Goal: Task Accomplishment & Management: Manage account settings

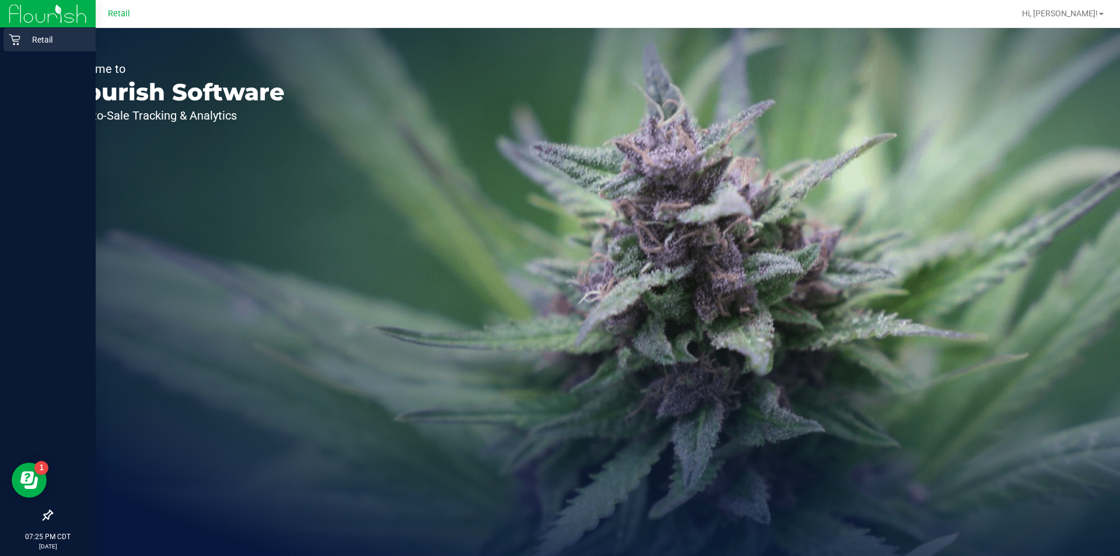
click at [8, 32] on div "Retail" at bounding box center [50, 39] width 92 height 23
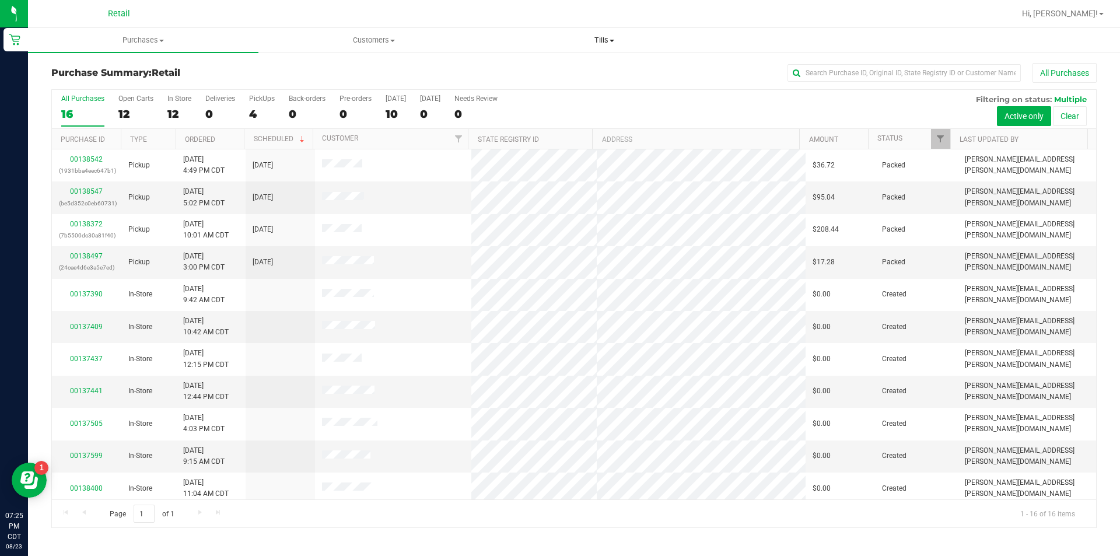
click at [614, 44] on span "Tills" at bounding box center [603, 40] width 229 height 11
click at [562, 70] on span "Manage tills" at bounding box center [528, 70] width 79 height 10
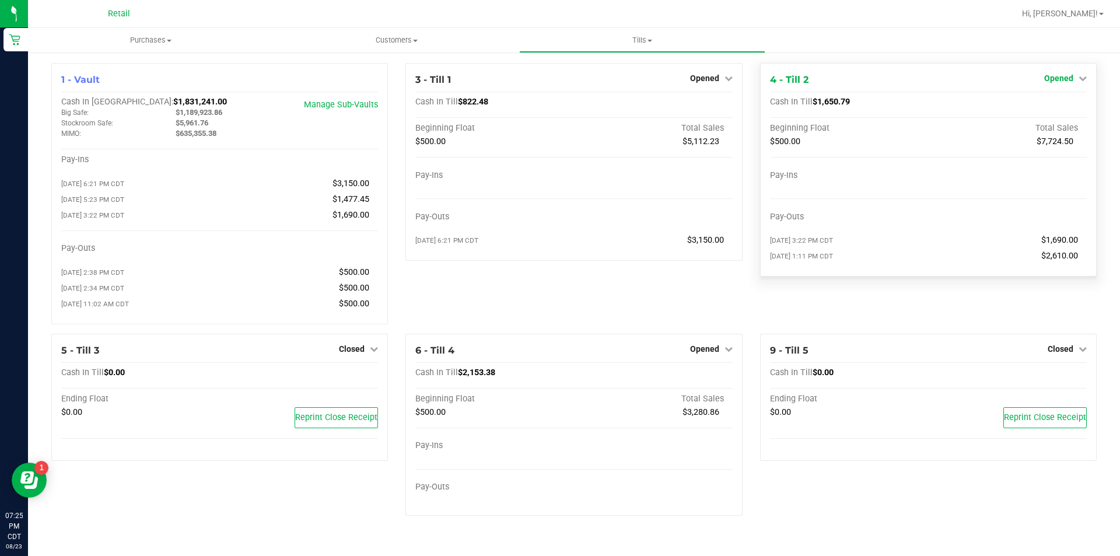
click at [1061, 78] on span "Opened" at bounding box center [1058, 78] width 29 height 9
click at [1046, 103] on link "Close Till" at bounding box center [1060, 102] width 32 height 9
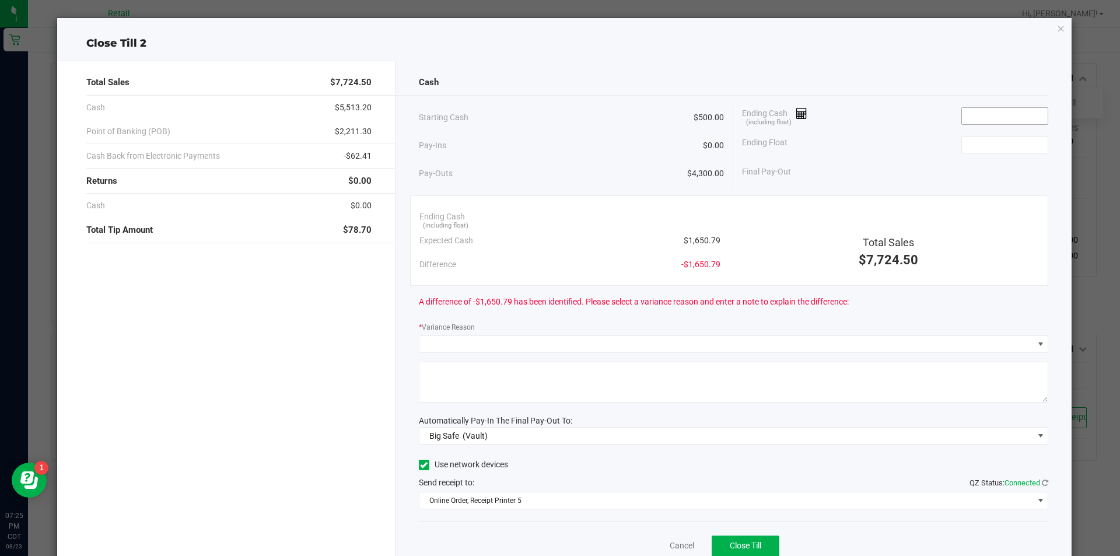
click at [989, 117] on input at bounding box center [1005, 116] width 86 height 16
type input "1"
click at [979, 153] on input at bounding box center [1005, 145] width 86 height 16
type input "$1,645.68"
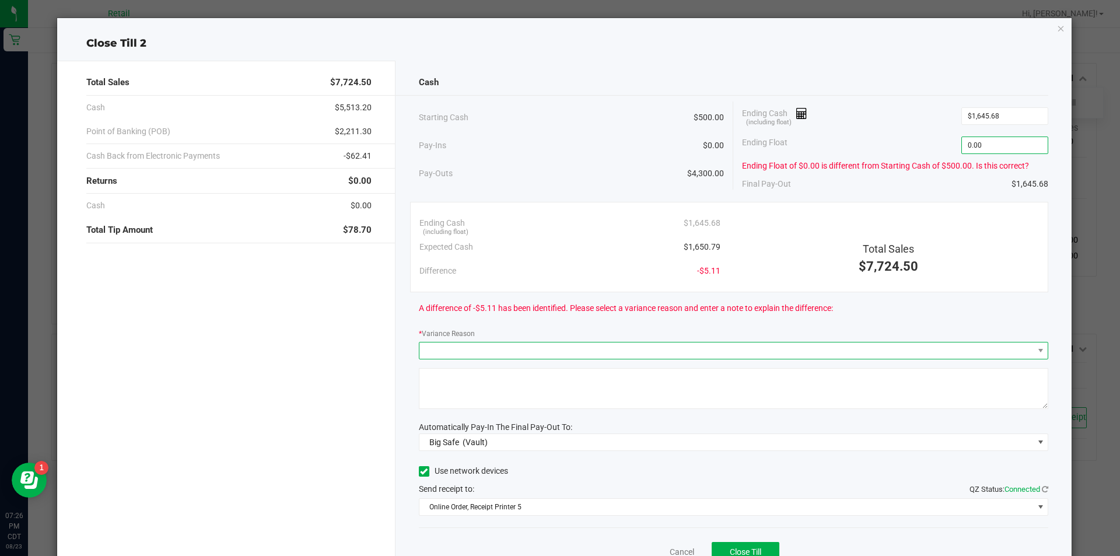
click at [659, 352] on span at bounding box center [726, 350] width 614 height 16
type input "$0.00"
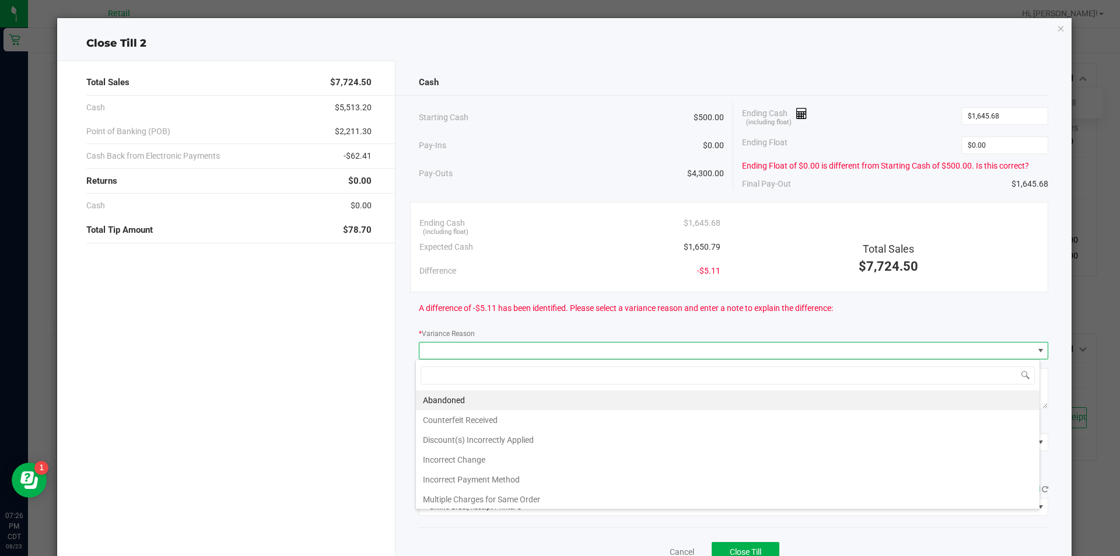
scroll to position [18, 624]
click at [506, 461] on li "Incorrect Change" at bounding box center [728, 460] width 624 height 20
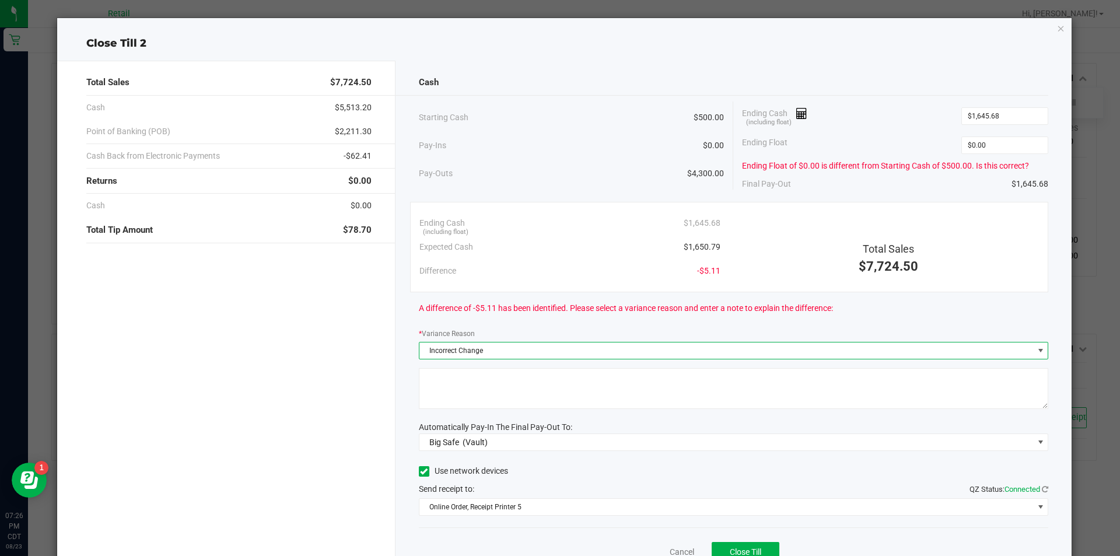
click at [507, 396] on textarea at bounding box center [734, 388] width 630 height 41
type textarea "human error / shared till"
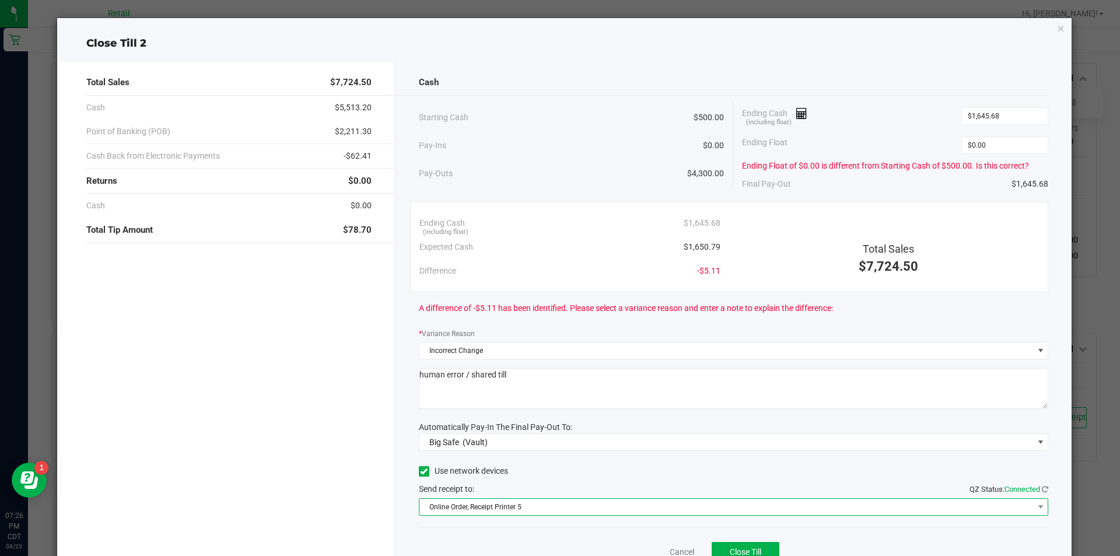
click at [463, 505] on span "Online Order, Receipt Printer 5" at bounding box center [726, 507] width 614 height 16
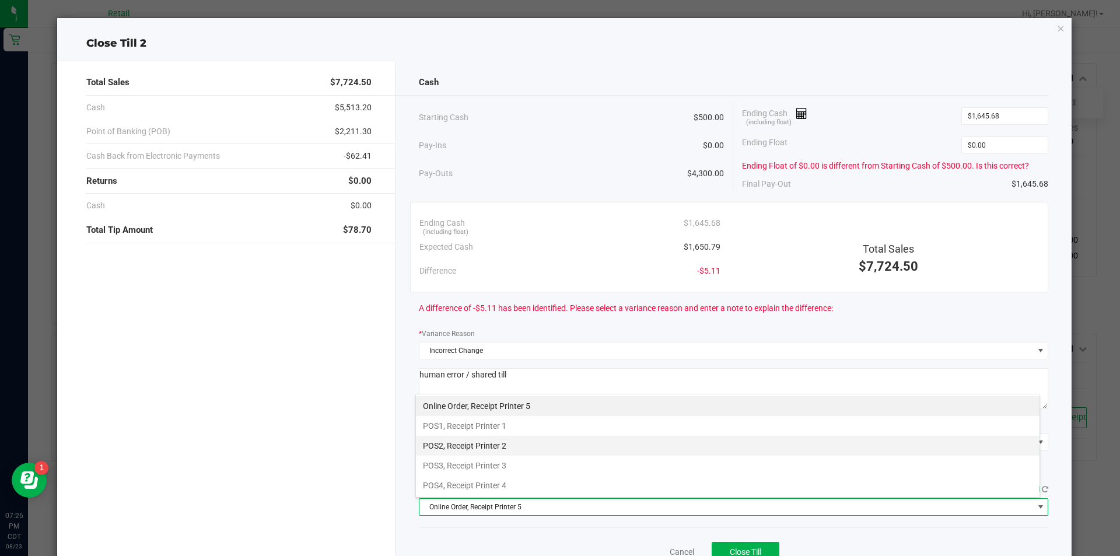
click at [495, 446] on li "POS2, Receipt Printer 2" at bounding box center [728, 446] width 624 height 20
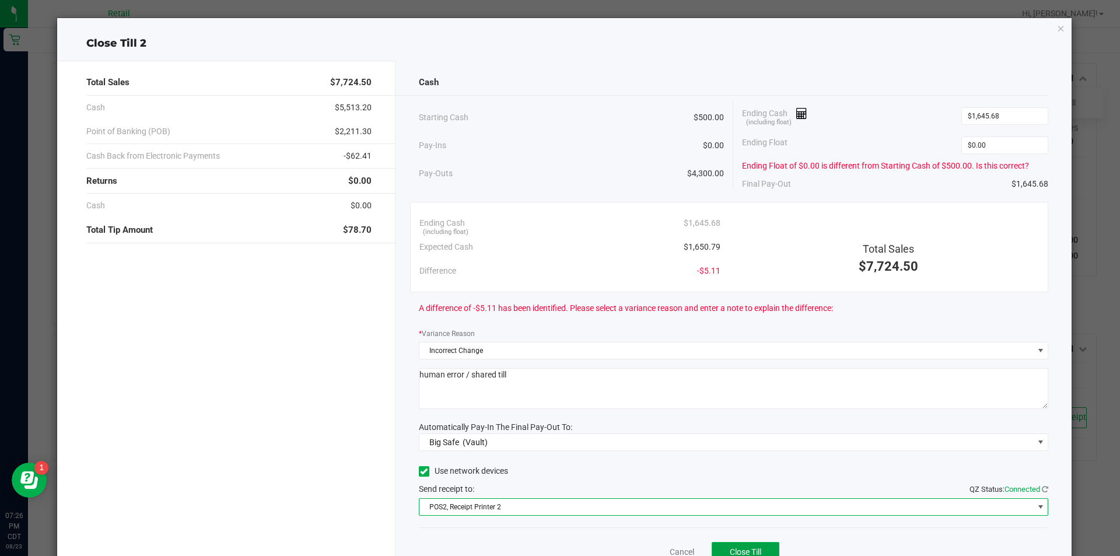
click at [739, 555] on span "Close Till" at bounding box center [746, 551] width 32 height 9
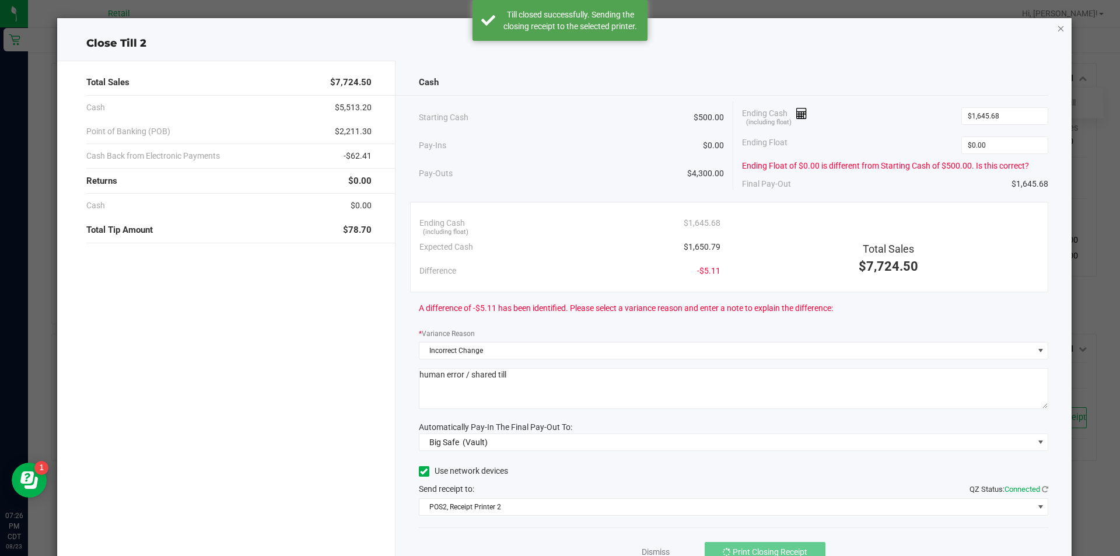
click at [1057, 27] on icon "button" at bounding box center [1061, 28] width 8 height 14
